Goal: Task Accomplishment & Management: Manage account settings

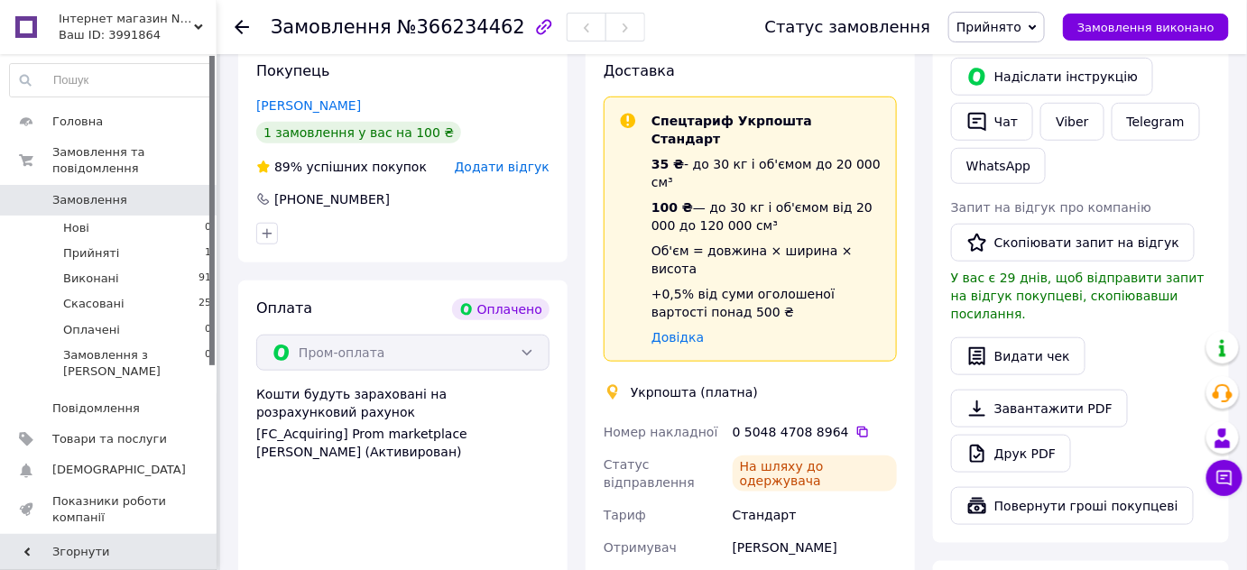
scroll to position [481, 0]
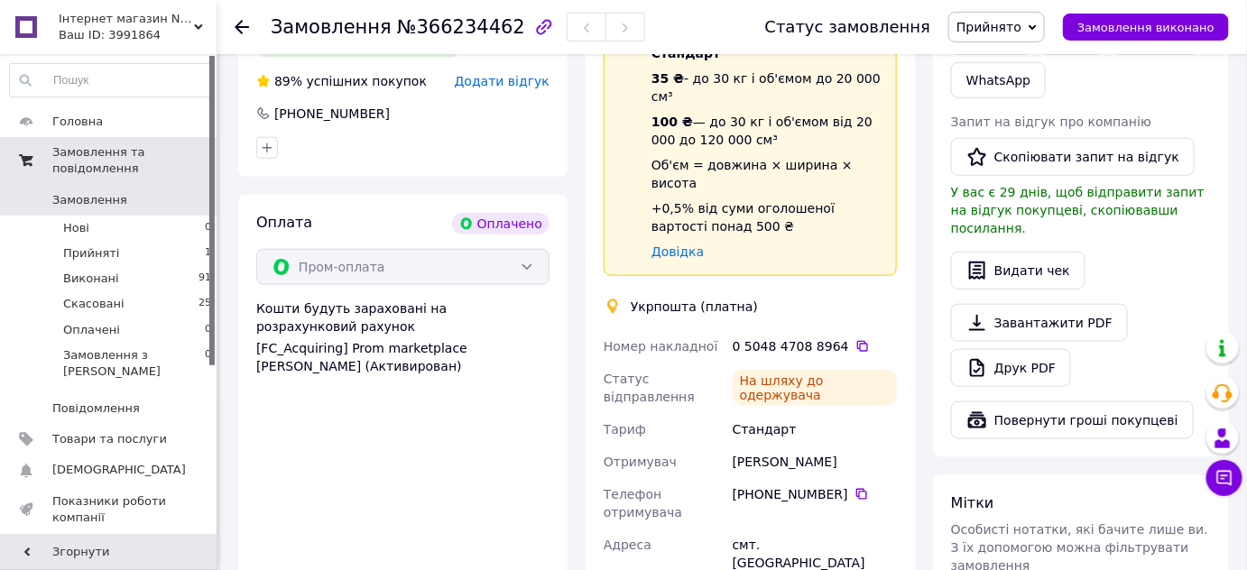
click at [137, 147] on span "Замовлення та повідомлення" at bounding box center [134, 160] width 164 height 32
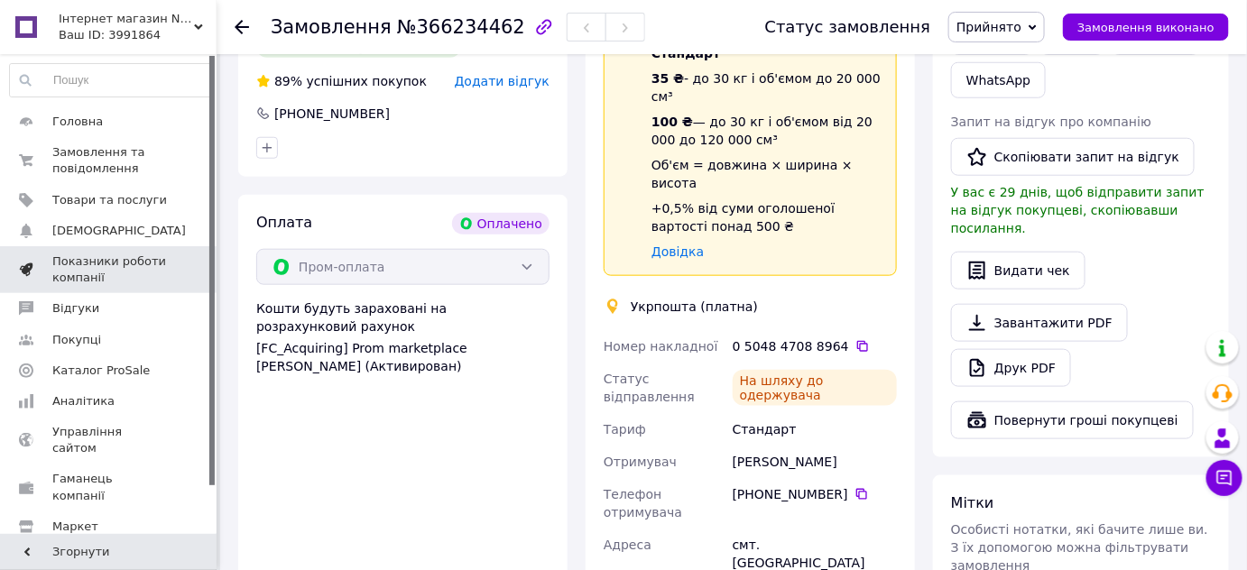
click at [99, 269] on span "Показники роботи компанії" at bounding box center [109, 270] width 115 height 32
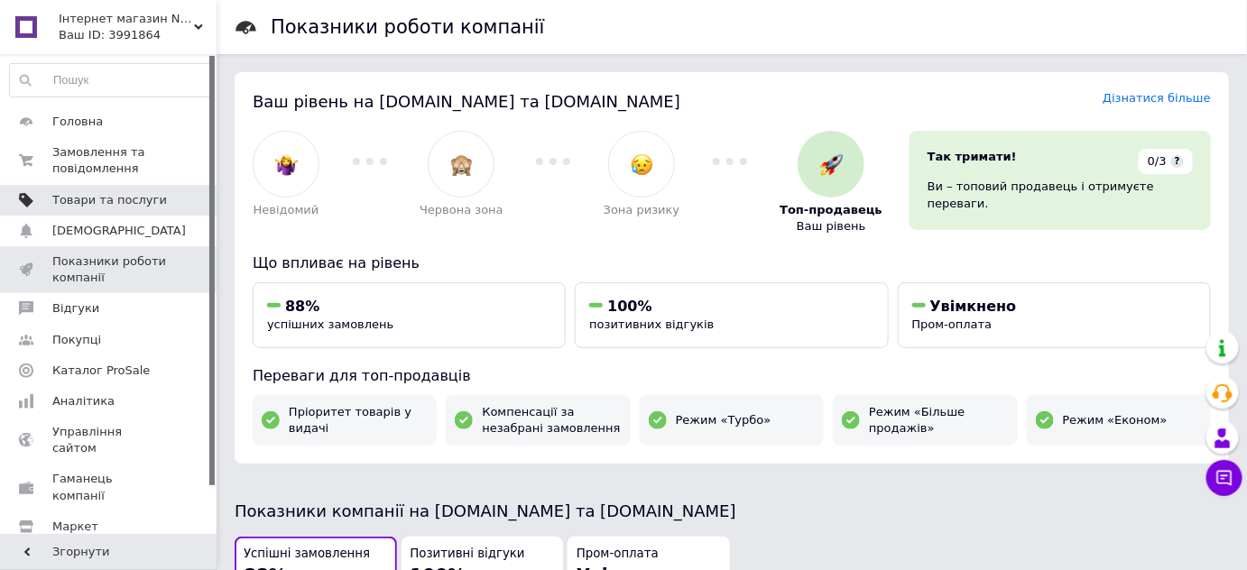
click at [102, 205] on span "Товари та послуги" at bounding box center [109, 200] width 115 height 16
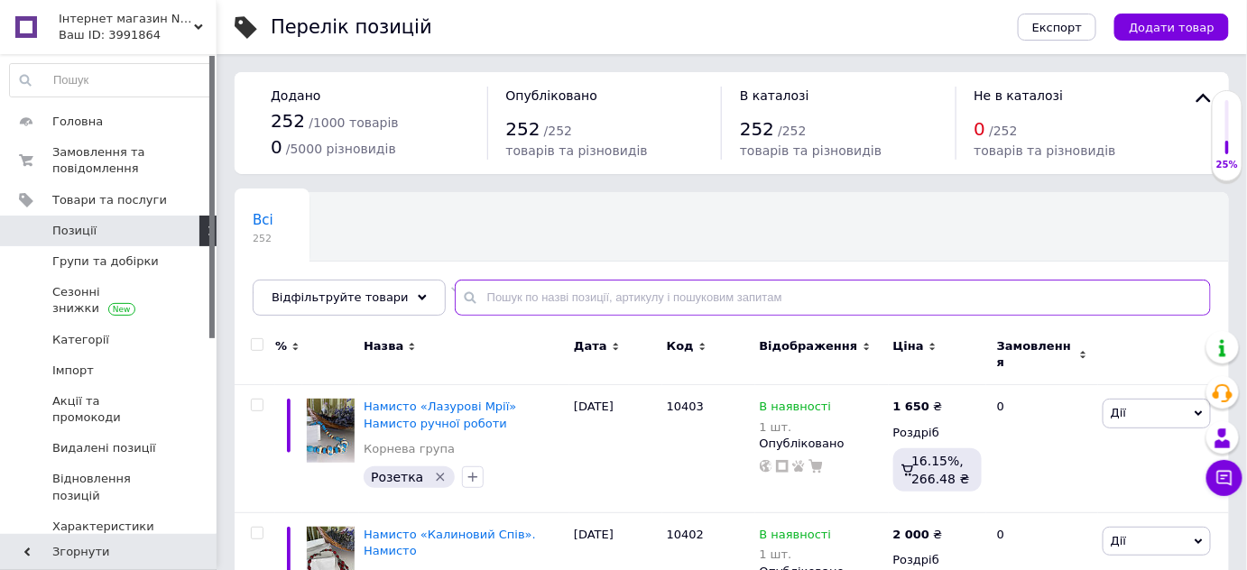
click at [606, 300] on input "text" at bounding box center [833, 298] width 756 height 36
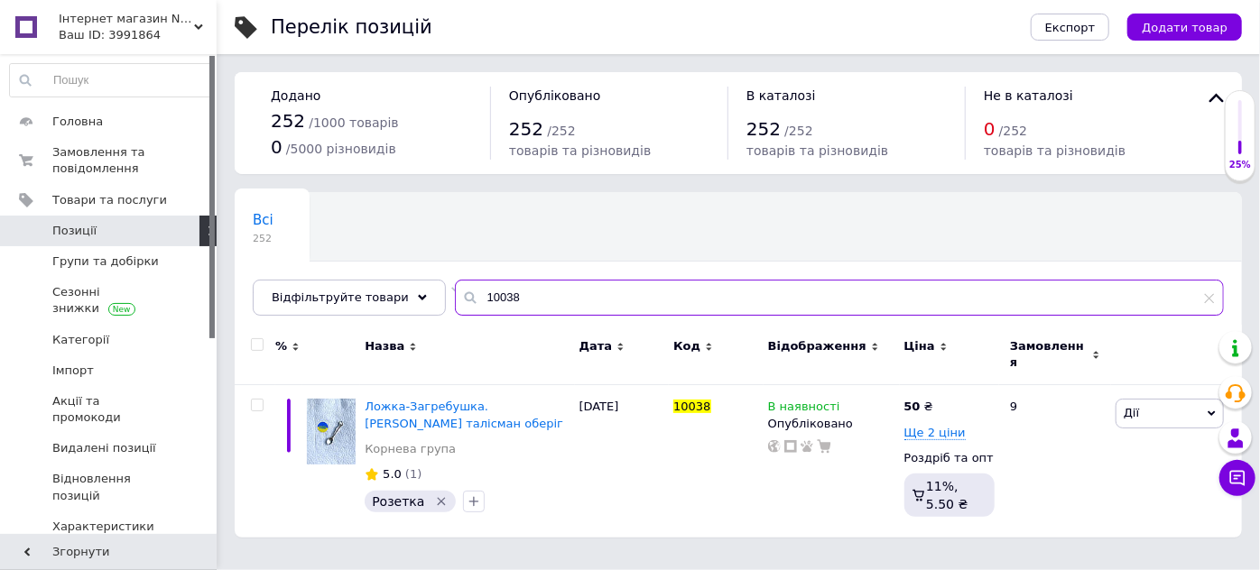
type input "10038"
